Goal: Task Accomplishment & Management: Use online tool/utility

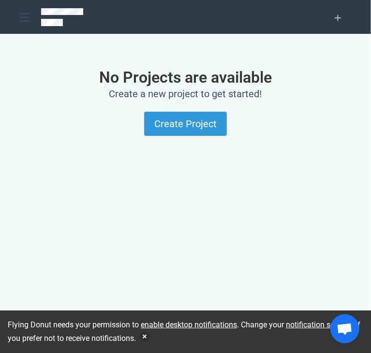
click at [27, 25] on div at bounding box center [24, 17] width 10 height 17
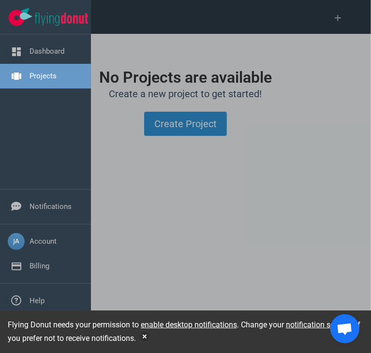
click at [47, 76] on link "Projects" at bounding box center [43, 76] width 27 height 9
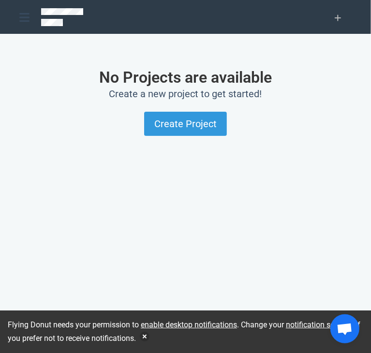
click at [23, 18] on icon at bounding box center [24, 17] width 10 height 9
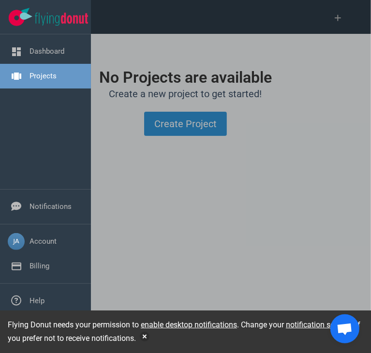
click at [39, 72] on link "Projects" at bounding box center [43, 76] width 27 height 9
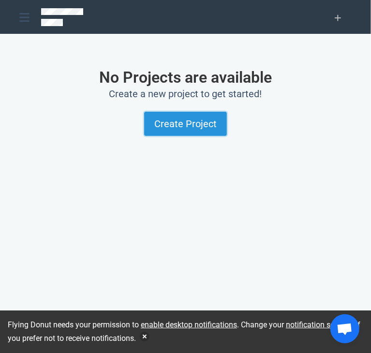
click at [190, 123] on button "Create Project" at bounding box center [185, 124] width 83 height 24
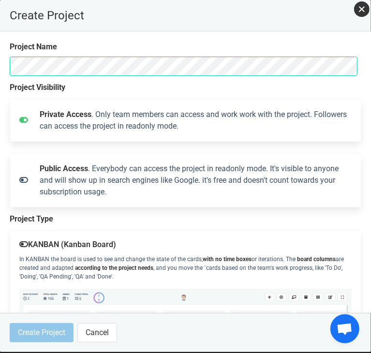
click at [361, 9] on button "close" at bounding box center [361, 8] width 15 height 15
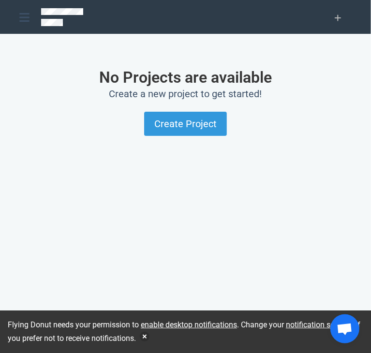
click at [247, 17] on p at bounding box center [178, 12] width 274 height 9
click at [238, 14] on p at bounding box center [178, 12] width 274 height 9
